Goal: Check status: Check status

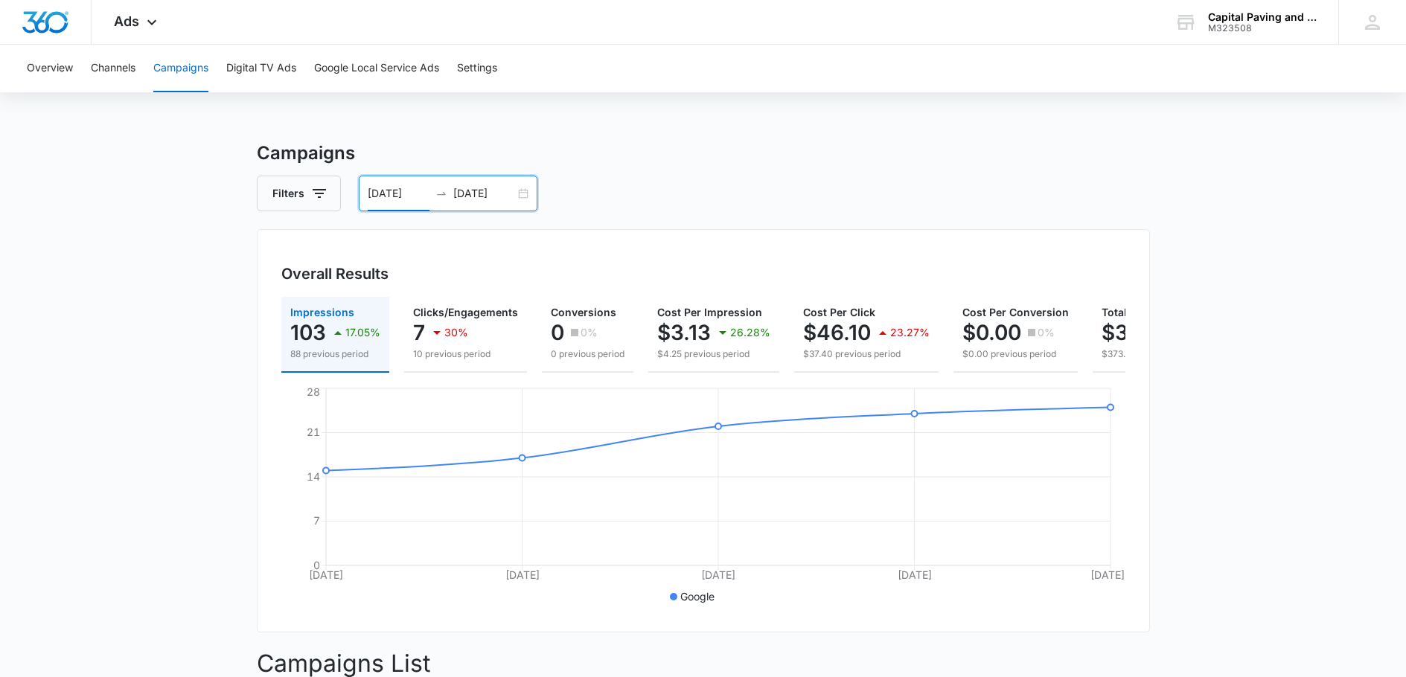
click at [393, 200] on input "[DATE]" at bounding box center [399, 193] width 62 height 16
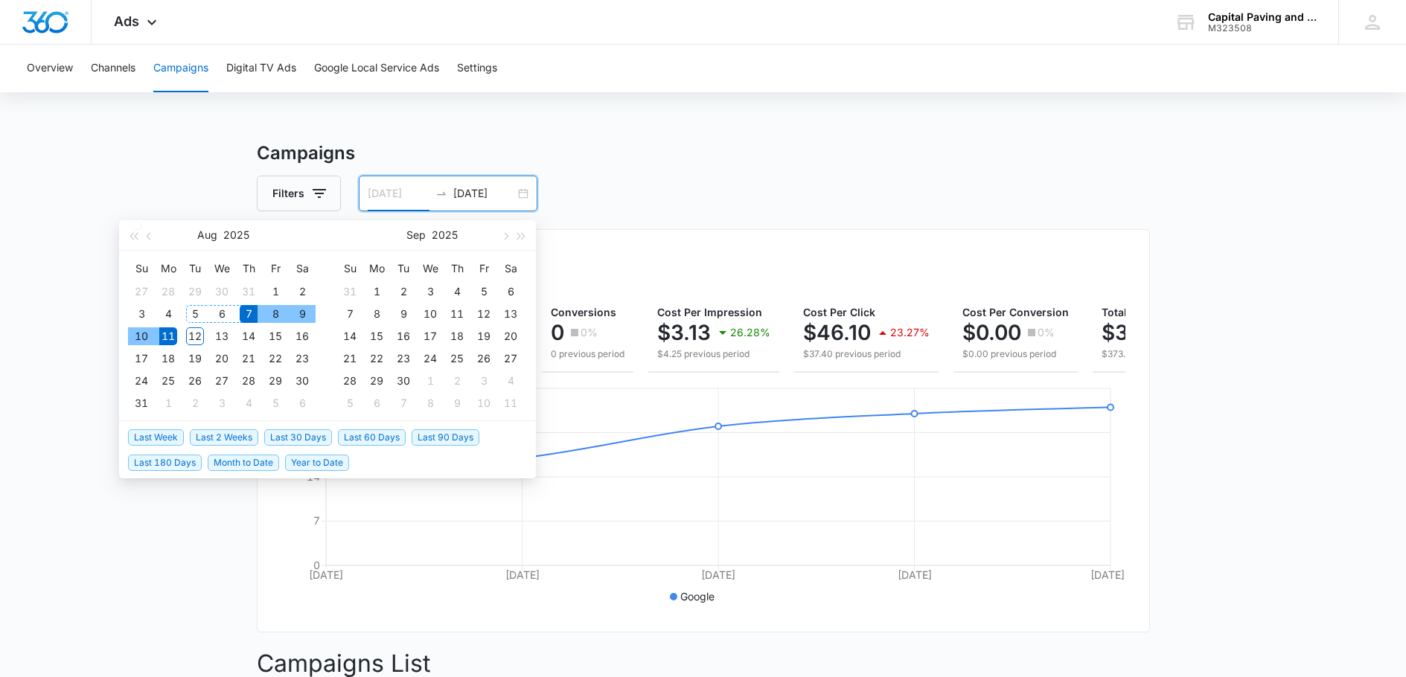
type input "[DATE]"
click at [245, 314] on div "7" at bounding box center [249, 314] width 18 height 18
type input "[DATE]"
click at [196, 336] on div "12" at bounding box center [195, 336] width 18 height 18
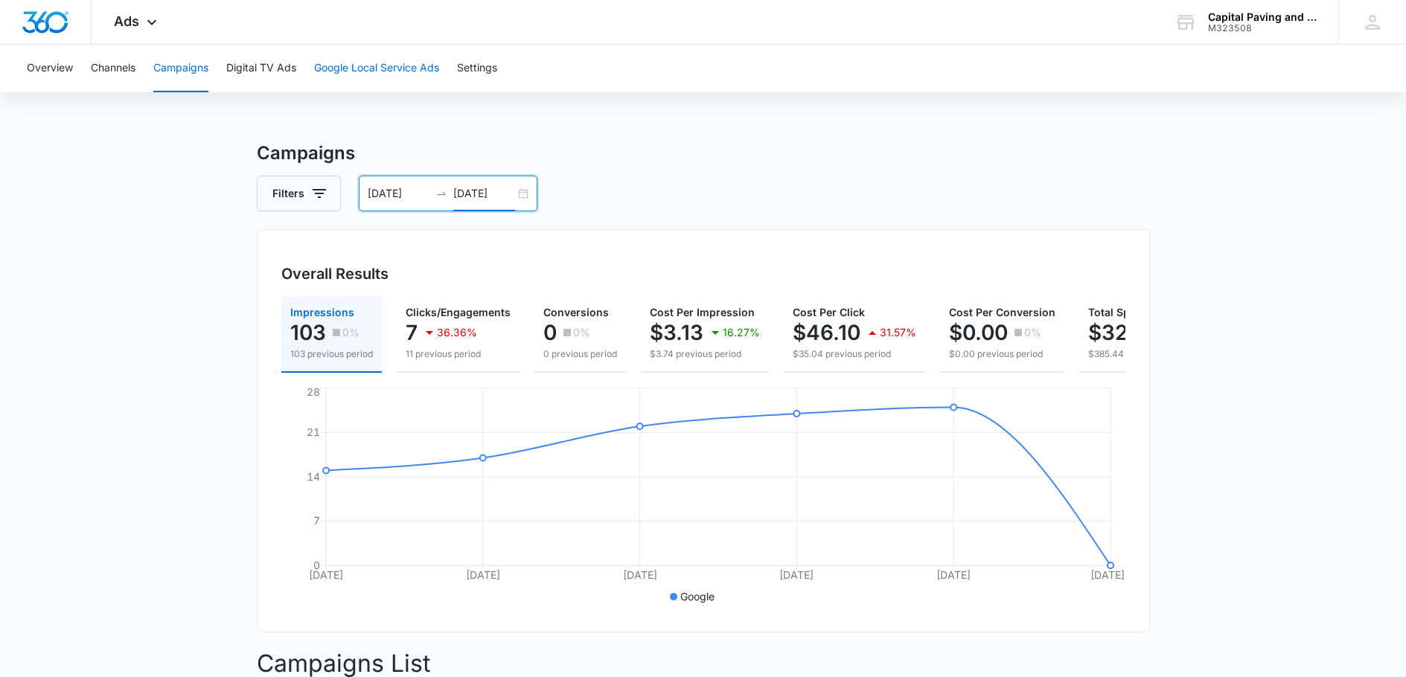
click at [413, 64] on button "Google Local Service Ads" at bounding box center [376, 69] width 125 height 48
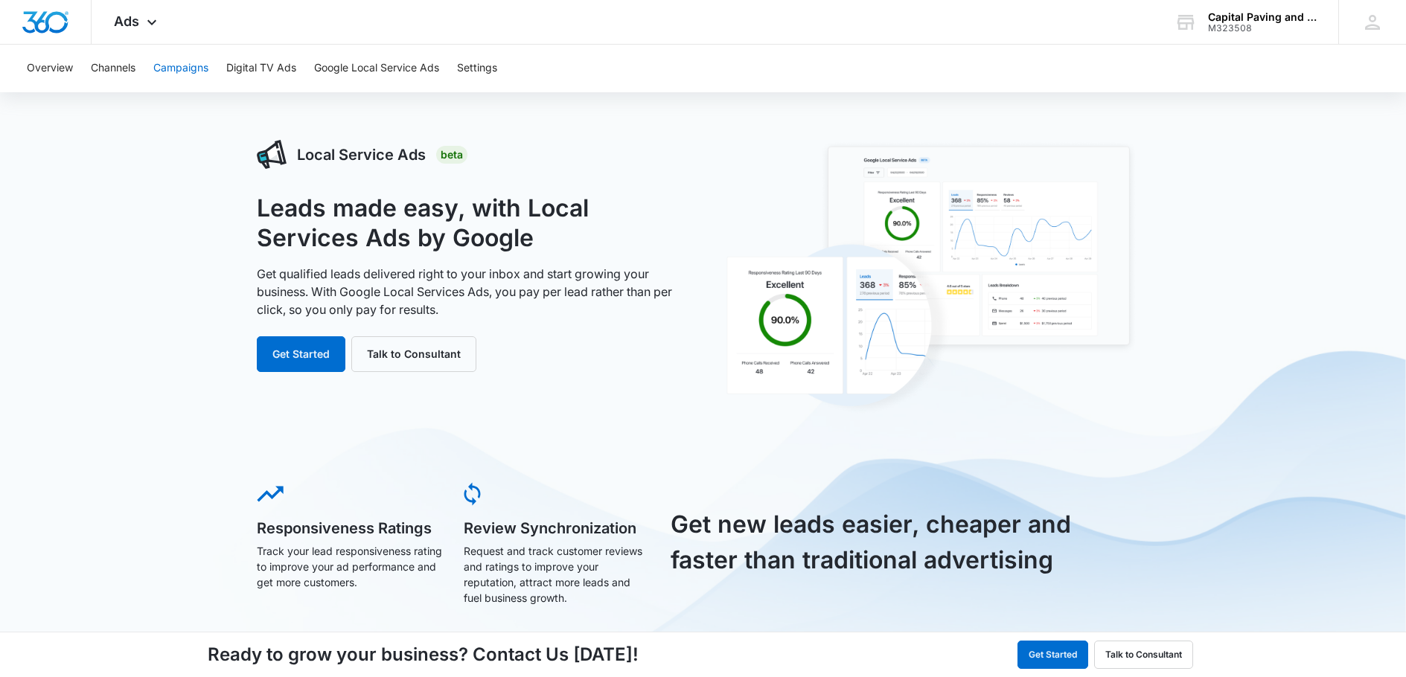
click at [183, 73] on button "Campaigns" at bounding box center [180, 69] width 55 height 48
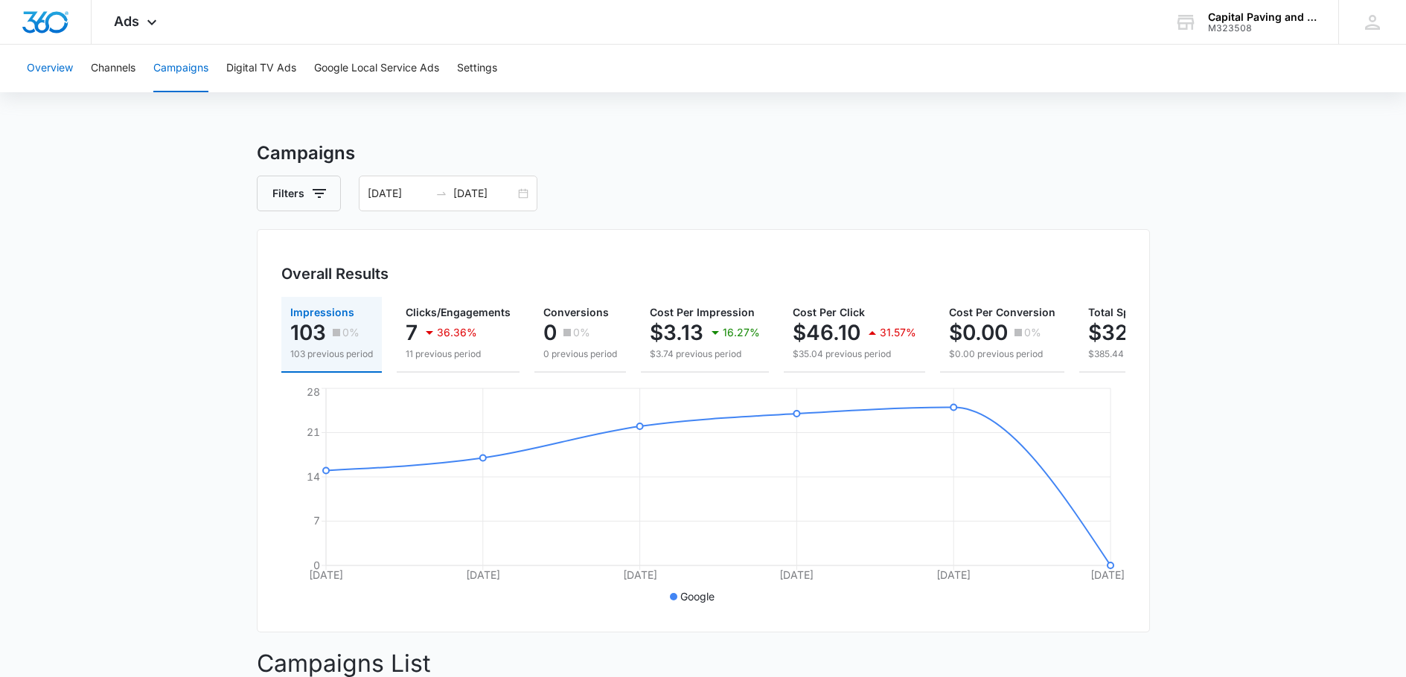
click at [68, 68] on button "Overview" at bounding box center [50, 69] width 46 height 48
click at [432, 65] on button "Google Local Service Ads" at bounding box center [376, 69] width 125 height 48
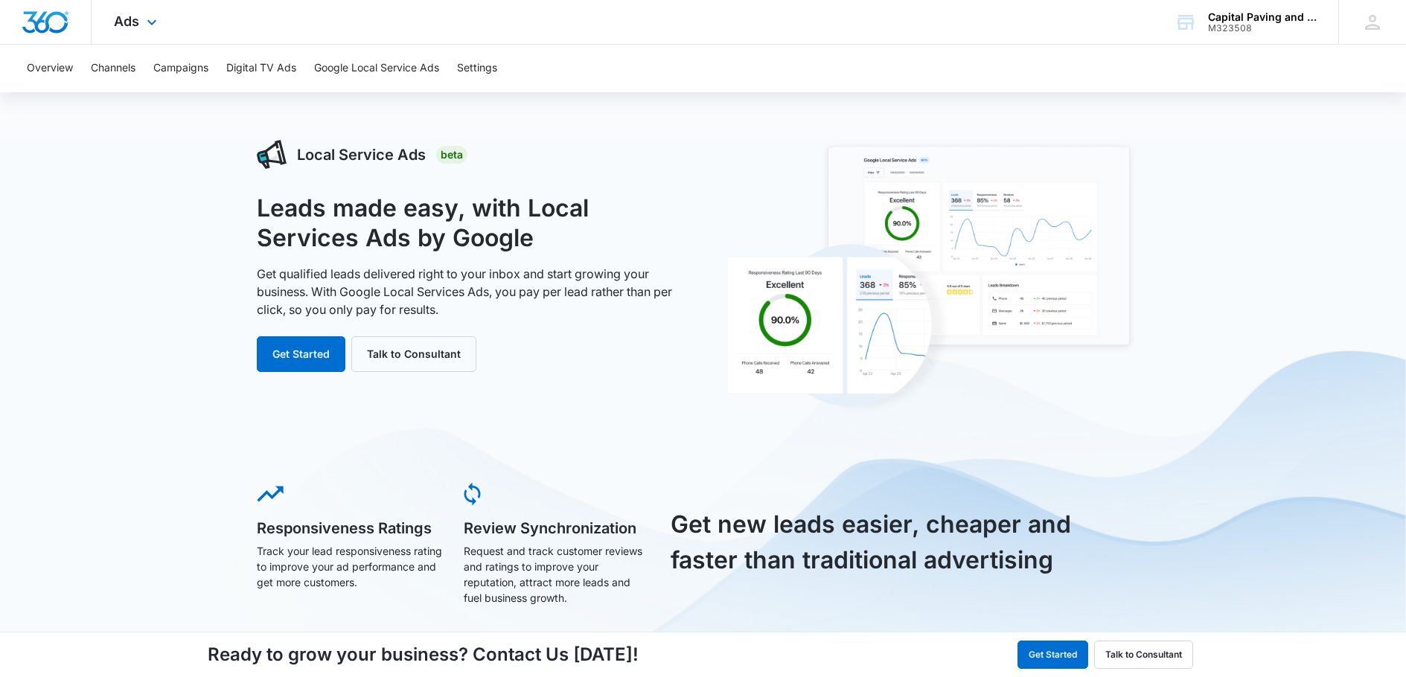
click at [48, 15] on img "Dashboard" at bounding box center [46, 22] width 48 height 22
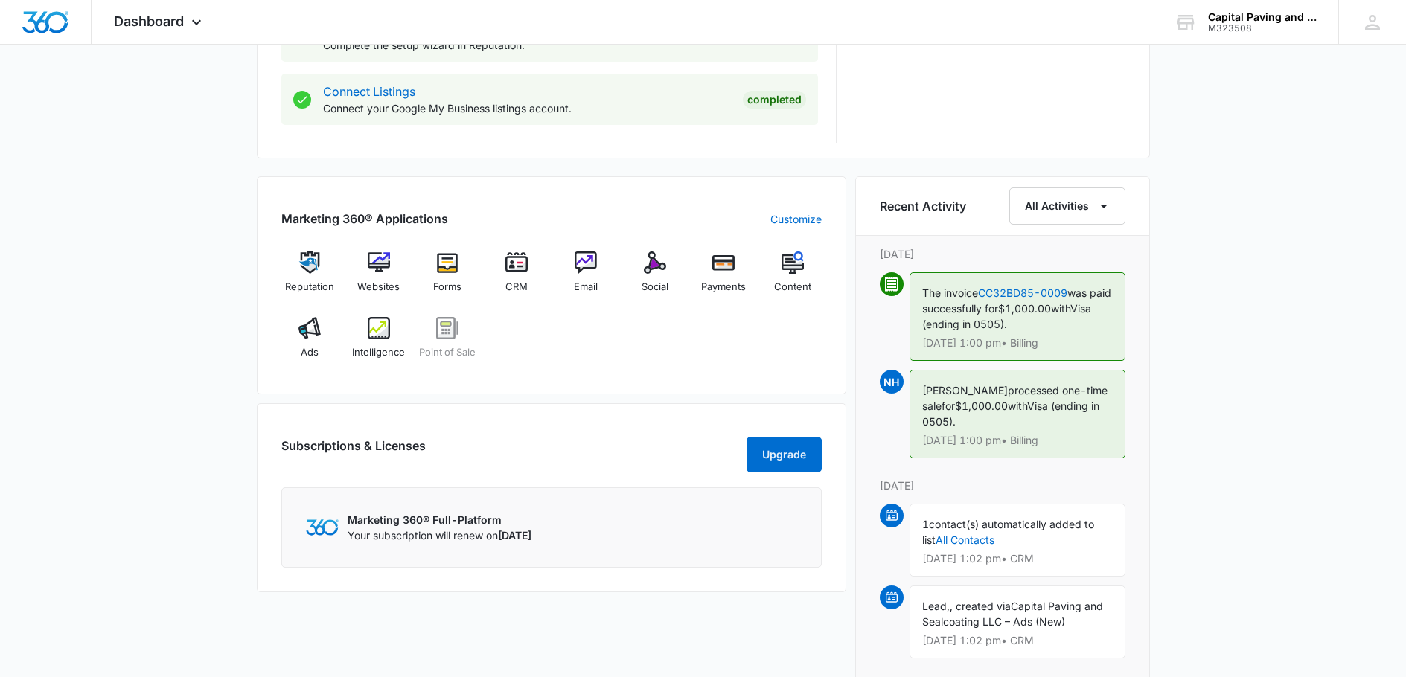
scroll to position [818, 0]
